Goal: Check status

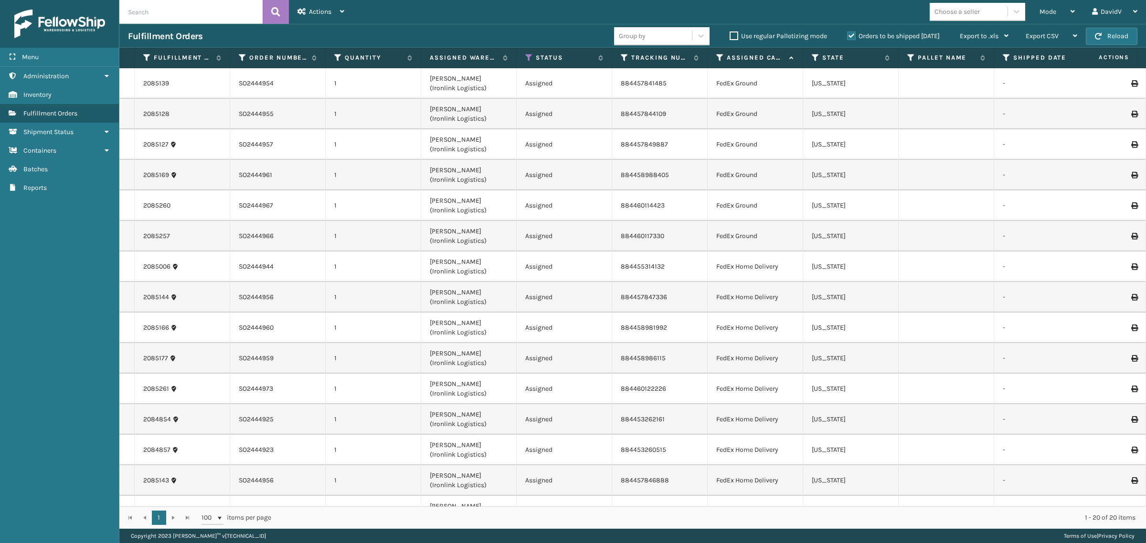
click at [850, 37] on label "Orders to be shipped [DATE]" at bounding box center [893, 36] width 93 height 8
click at [847, 37] on input "Orders to be shipped [DATE]" at bounding box center [847, 34] width 0 height 6
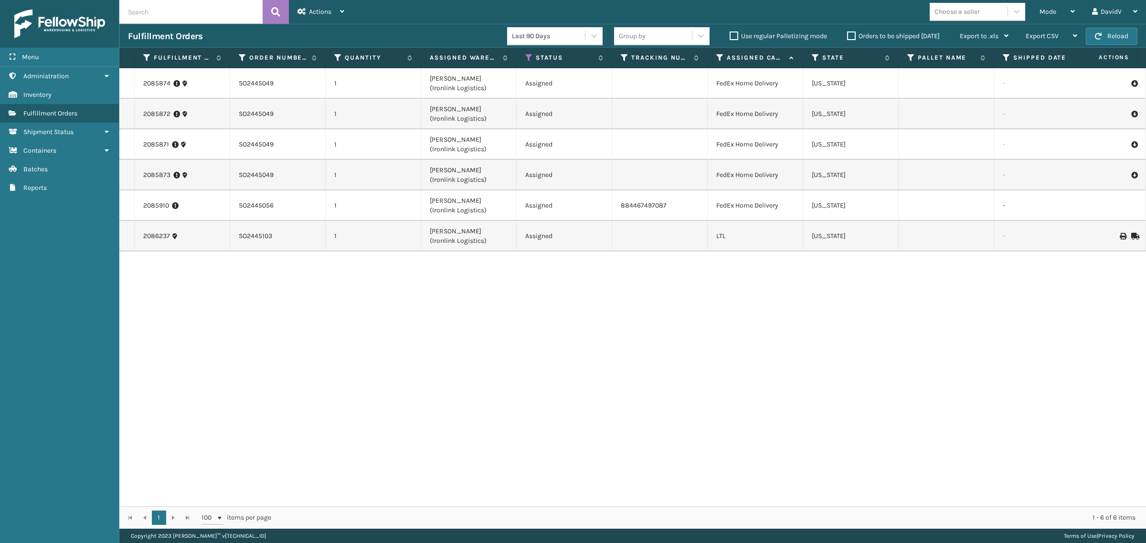
click at [850, 37] on label "Orders to be shipped [DATE]" at bounding box center [893, 36] width 93 height 8
click at [847, 37] on input "Orders to be shipped [DATE]" at bounding box center [847, 34] width 0 height 6
click at [154, 83] on link "2085874" at bounding box center [156, 84] width 27 height 10
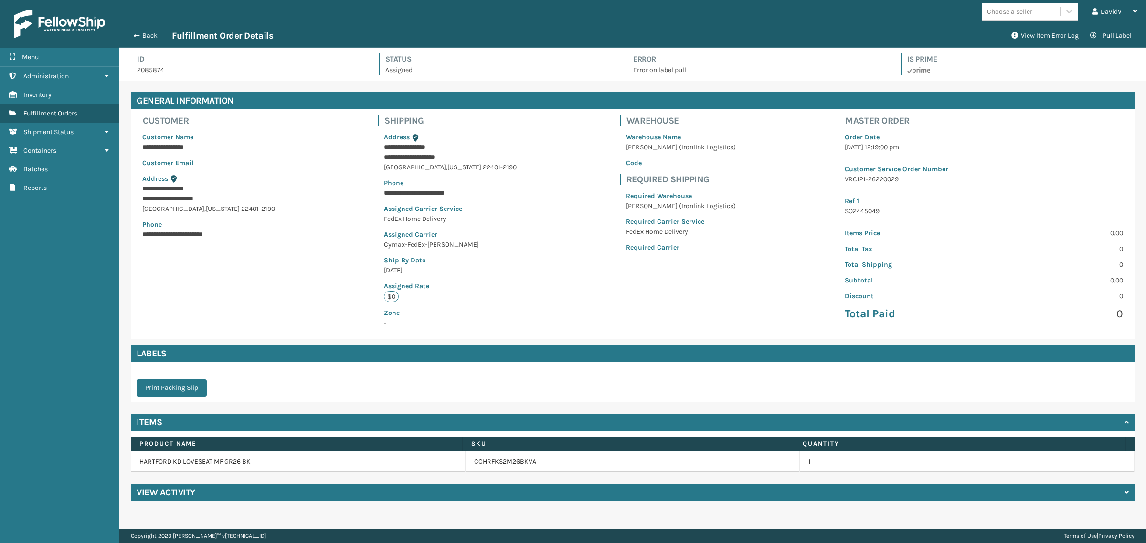
scroll to position [22, 1026]
click at [153, 32] on button "Back" at bounding box center [150, 36] width 44 height 9
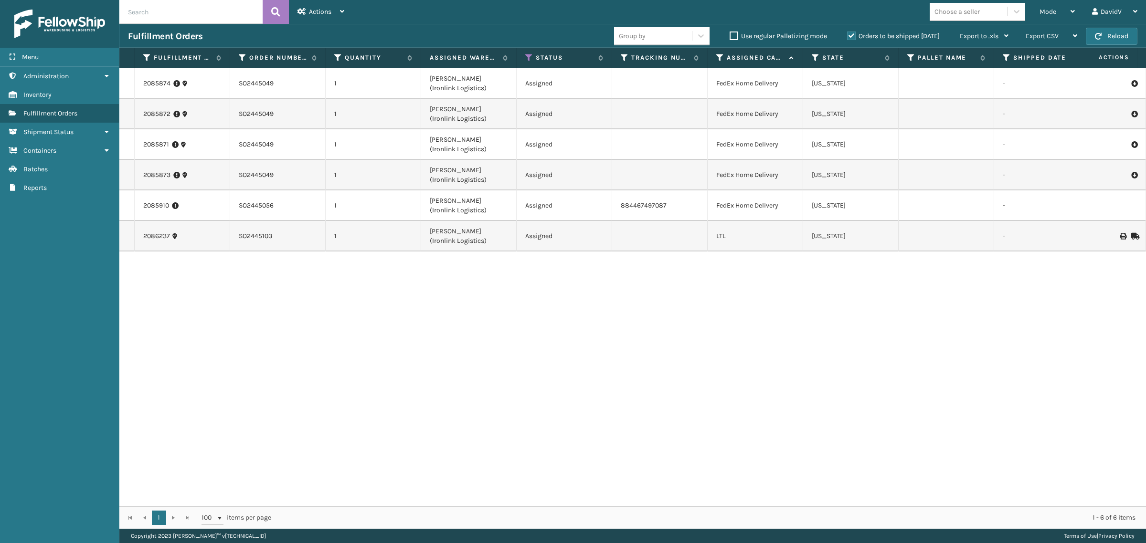
click at [848, 37] on label "Orders to be shipped [DATE]" at bounding box center [893, 36] width 93 height 8
click at [847, 37] on input "Orders to be shipped [DATE]" at bounding box center [847, 34] width 0 height 6
